Goal: Information Seeking & Learning: Check status

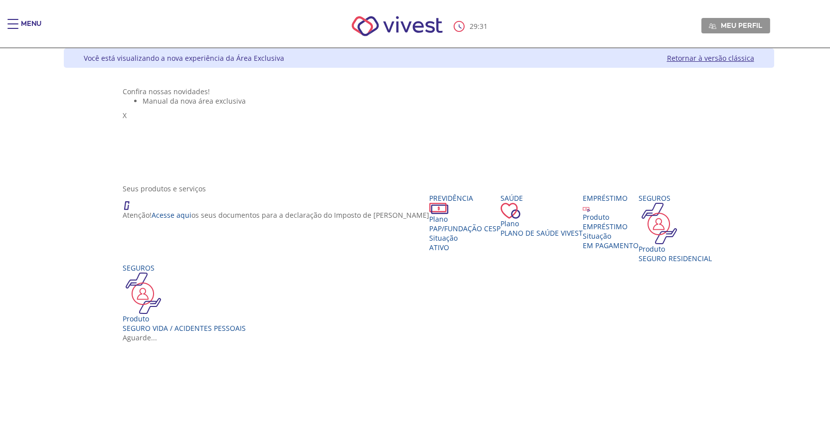
drag, startPoint x: 9, startPoint y: 25, endPoint x: 8, endPoint y: 30, distance: 5.0
click at [8, 30] on div "Main header" at bounding box center [12, 29] width 11 height 20
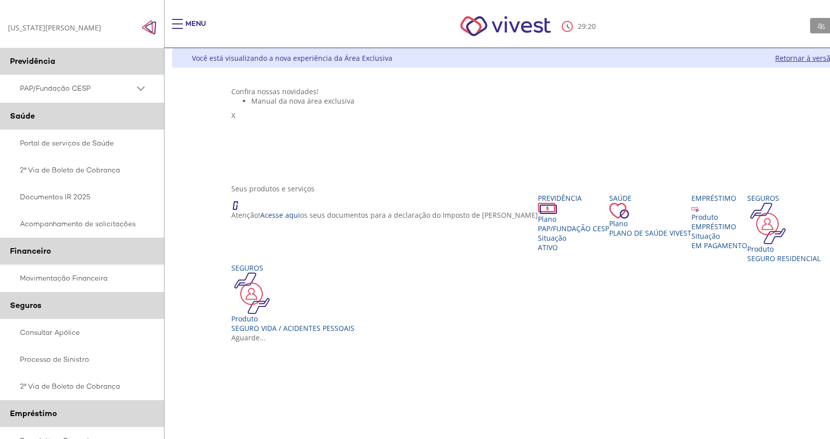
click at [139, 88] on PSAP_dropdown_icon at bounding box center [141, 88] width 12 height 12
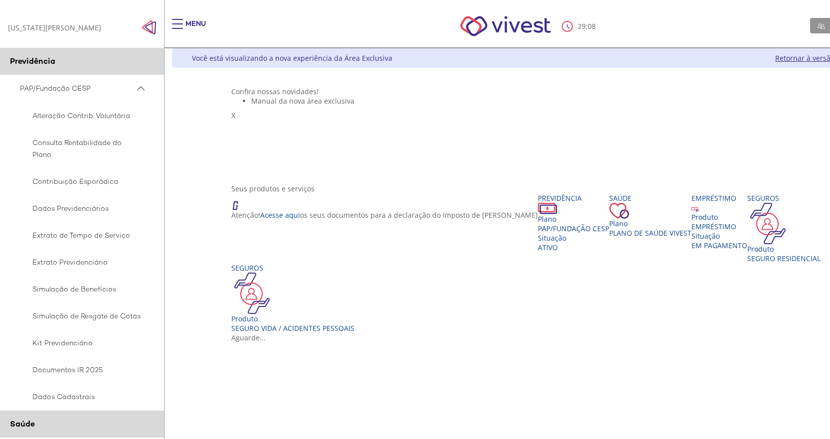
click at [137, 88] on PSAP_dropdown_icon at bounding box center [141, 88] width 12 height 12
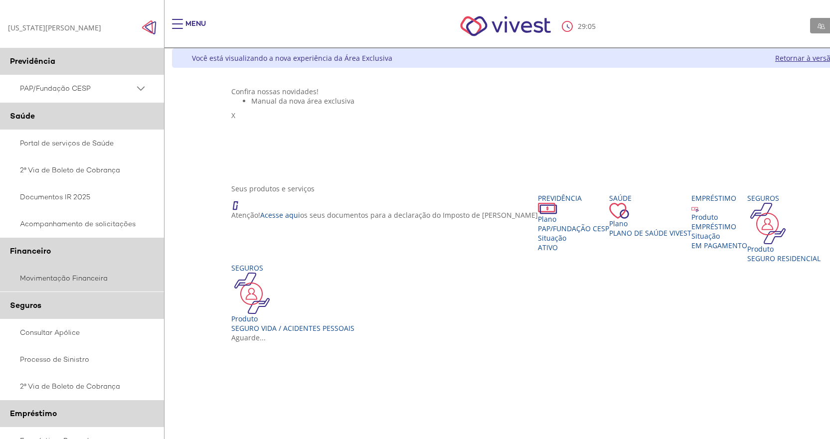
click at [61, 277] on link "Movimentação Financeira" at bounding box center [82, 278] width 164 height 27
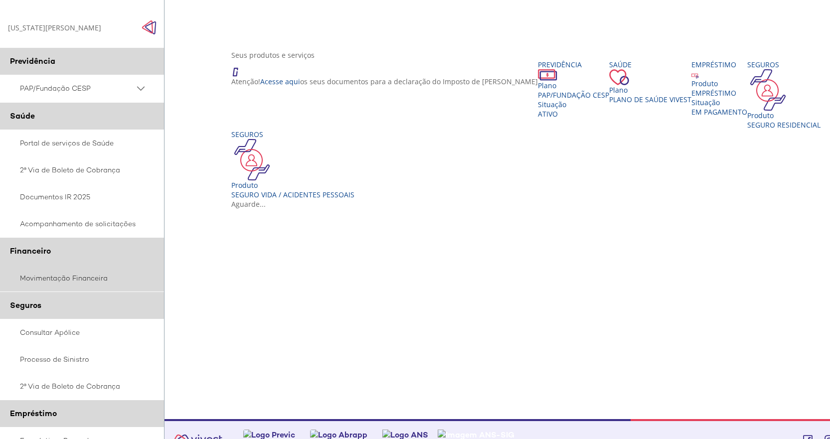
scroll to position [150, 0]
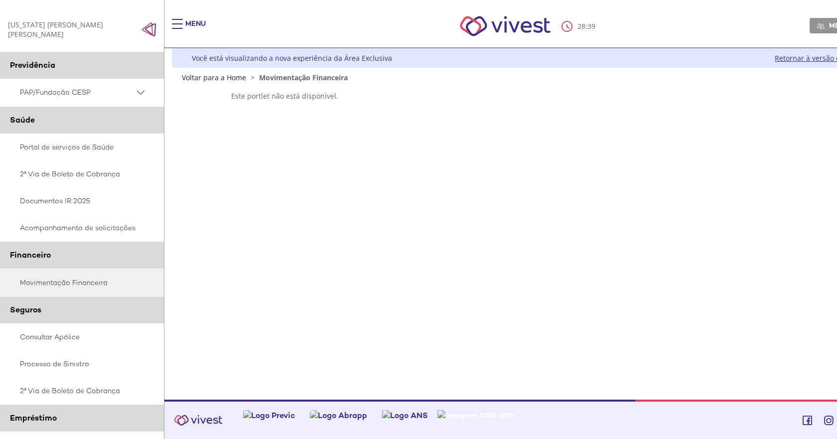
click at [62, 88] on span "PAP/Fundação CESP" at bounding box center [77, 92] width 115 height 12
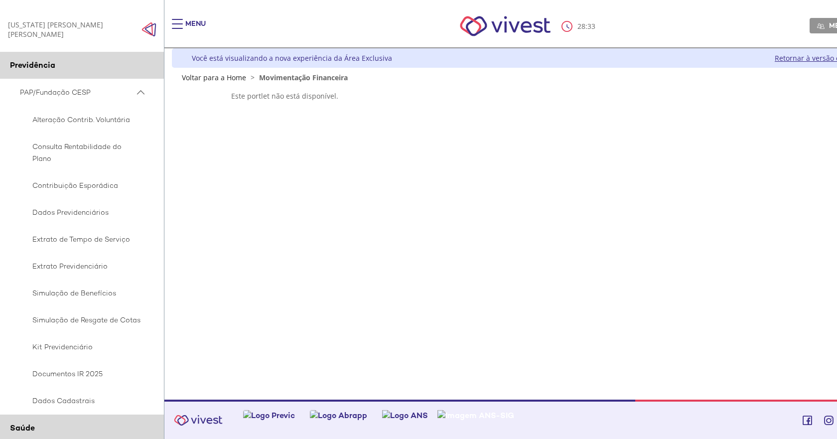
click at [508, 24] on img "Main header" at bounding box center [505, 26] width 113 height 42
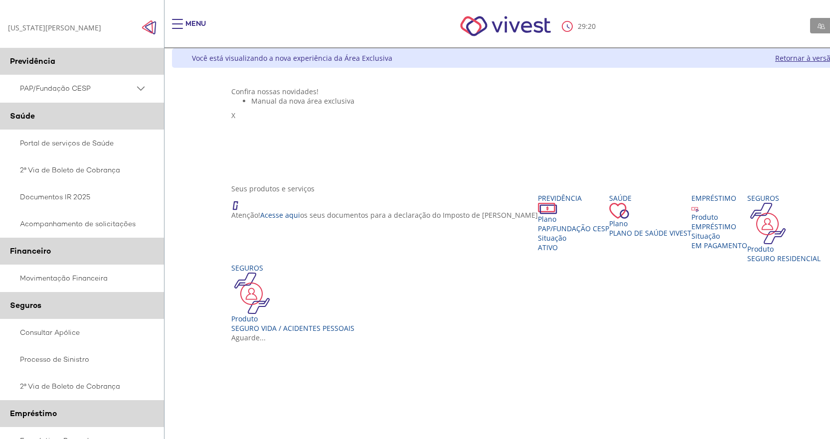
click at [149, 26] on img "Click to close side navigation." at bounding box center [149, 27] width 15 height 15
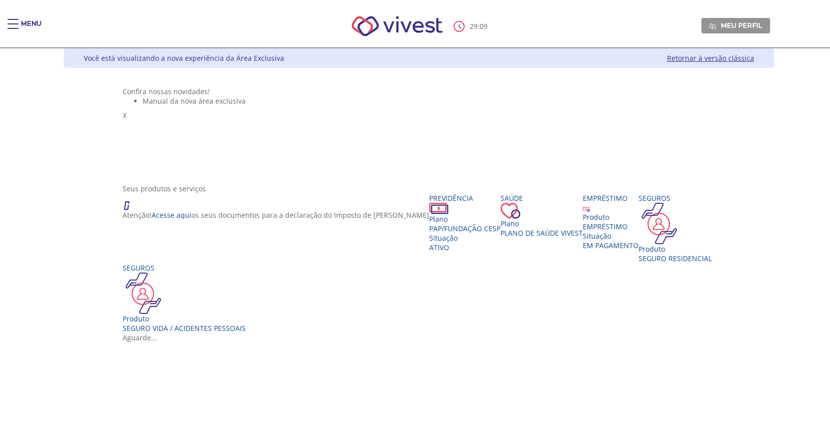
click at [741, 59] on link "Retornar à versão clássica" at bounding box center [710, 57] width 87 height 9
